Goal: Complete application form

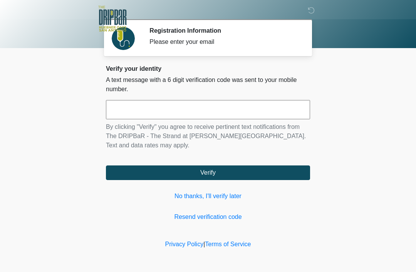
click at [220, 200] on link "No thanks, I'll verify later" at bounding box center [208, 196] width 204 height 9
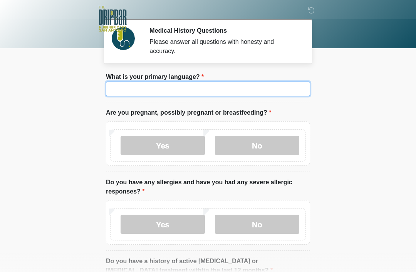
click at [219, 84] on input "What is your primary language?" at bounding box center [208, 89] width 204 height 15
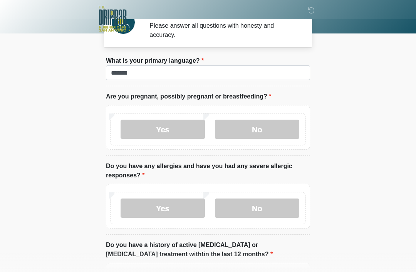
scroll to position [18, 0]
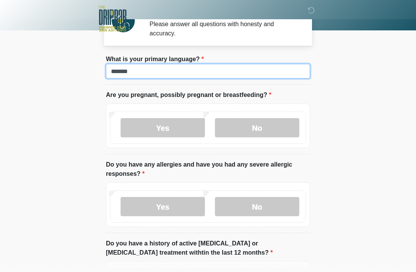
type input "*******"
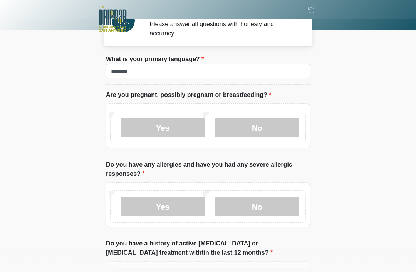
click at [272, 124] on label "No" at bounding box center [257, 127] width 84 height 19
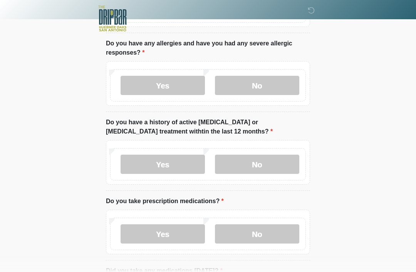
scroll to position [129, 0]
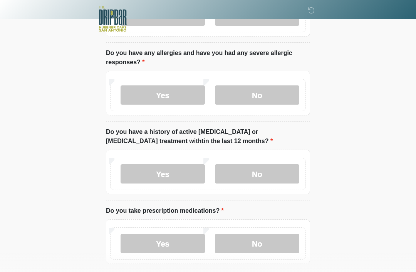
click at [272, 90] on label "No" at bounding box center [257, 94] width 84 height 19
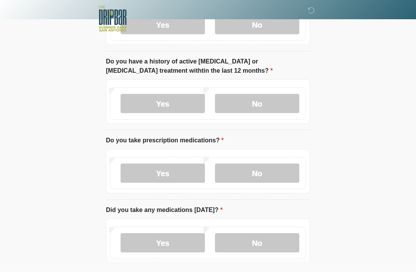
scroll to position [203, 0]
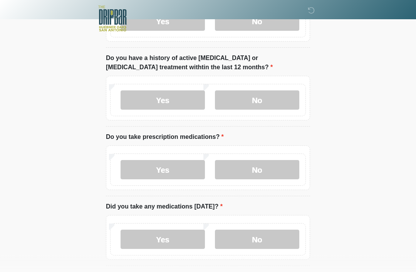
click at [275, 100] on label "No" at bounding box center [257, 100] width 84 height 19
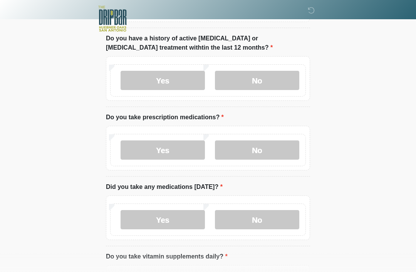
scroll to position [273, 0]
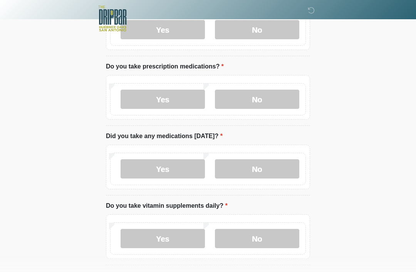
click at [275, 100] on label "No" at bounding box center [257, 99] width 84 height 19
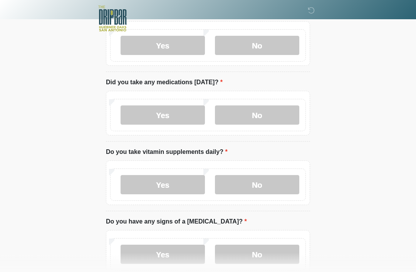
scroll to position [328, 0]
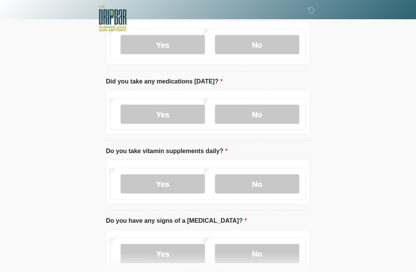
click at [168, 112] on label "Yes" at bounding box center [162, 114] width 84 height 19
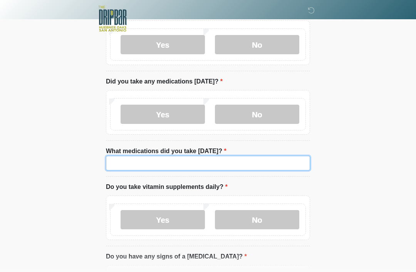
click at [169, 162] on input "What medications did you take [DATE]?" at bounding box center [208, 163] width 204 height 15
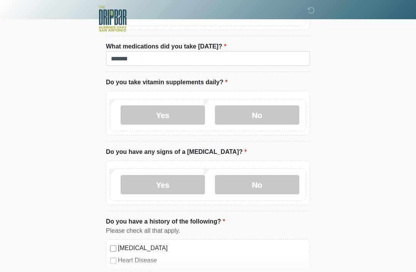
scroll to position [451, 0]
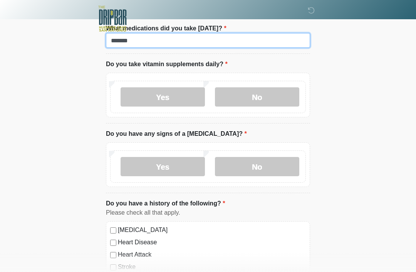
type input "******"
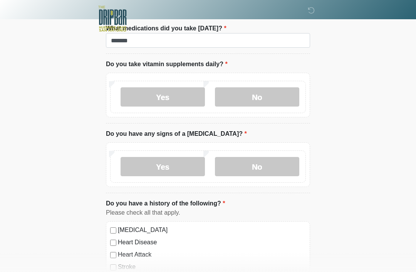
click at [172, 97] on label "Yes" at bounding box center [162, 96] width 84 height 19
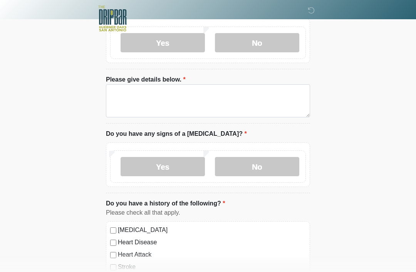
scroll to position [505, 0]
click at [268, 165] on label "No" at bounding box center [257, 166] width 84 height 19
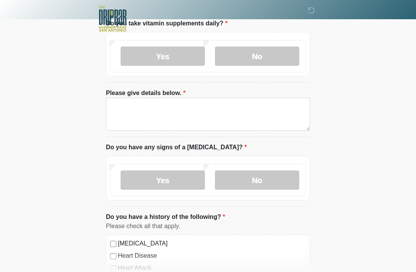
scroll to position [488, 0]
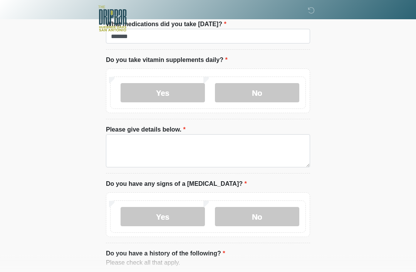
click at [274, 90] on label "No" at bounding box center [257, 92] width 84 height 19
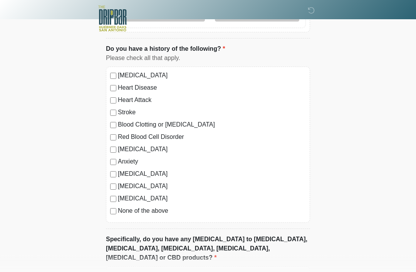
scroll to position [606, 0]
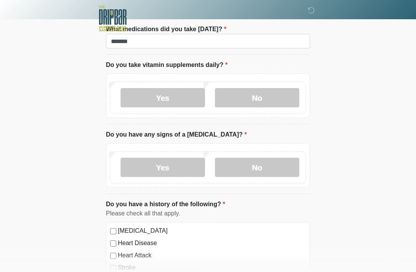
click at [174, 97] on label "Yes" at bounding box center [162, 97] width 84 height 19
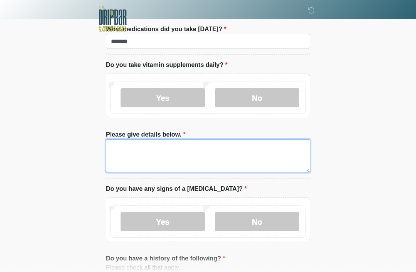
click at [210, 147] on textarea "Please give details below." at bounding box center [208, 155] width 204 height 33
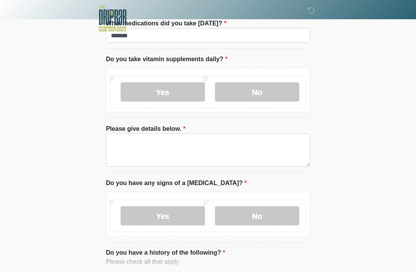
scroll to position [456, 0]
click at [280, 88] on label "No" at bounding box center [257, 91] width 84 height 19
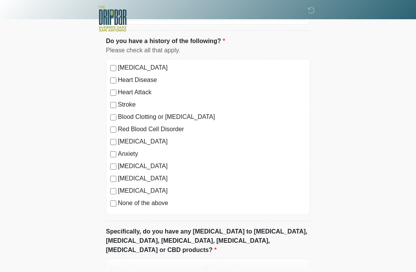
scroll to position [677, 0]
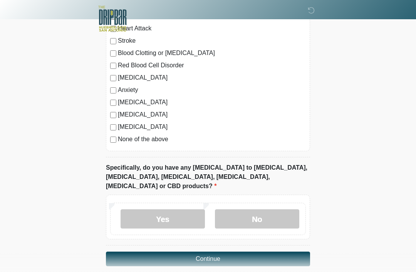
click at [261, 209] on label "No" at bounding box center [257, 218] width 84 height 19
click at [237, 252] on button "Continue" at bounding box center [208, 259] width 204 height 15
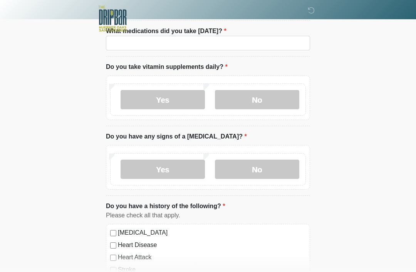
scroll to position [0, 0]
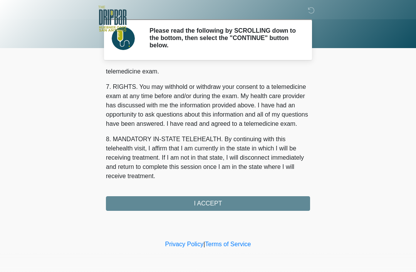
click at [228, 209] on div "1. PURPOSE. The purpose of this form is to obtain your consent for a telemedici…" at bounding box center [208, 140] width 204 height 142
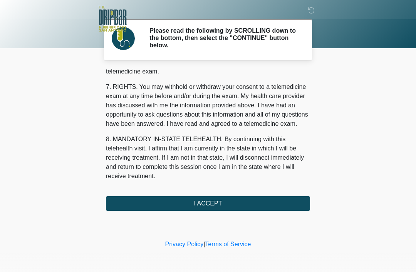
scroll to position [337, 0]
click at [244, 204] on button "I ACCEPT" at bounding box center [208, 203] width 204 height 15
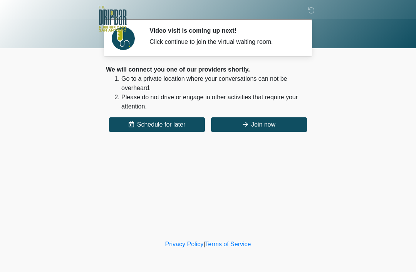
click at [269, 122] on button "Join now" at bounding box center [259, 124] width 96 height 15
click at [261, 122] on button "Join now" at bounding box center [259, 124] width 96 height 15
